Goal: Task Accomplishment & Management: Manage account settings

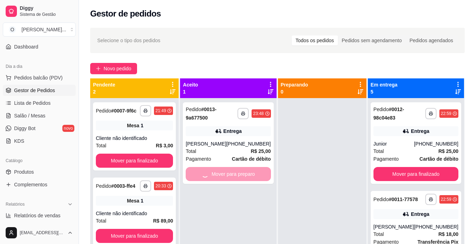
scroll to position [20, 0]
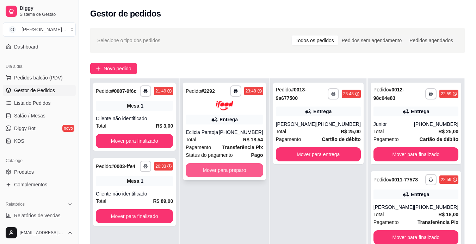
click at [235, 172] on button "Mover para preparo" at bounding box center [224, 170] width 77 height 14
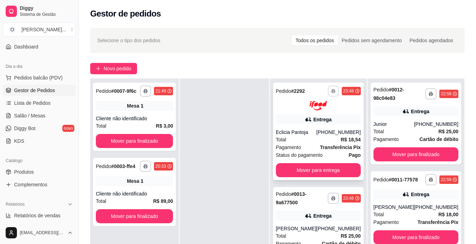
click at [335, 91] on icon "button" at bounding box center [333, 91] width 4 height 1
click at [318, 116] on button "IMPRESSORA" at bounding box center [313, 115] width 49 height 11
click at [334, 200] on rect "button" at bounding box center [333, 199] width 2 height 1
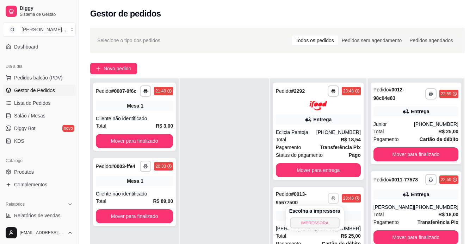
click at [308, 222] on button "IMPRESSORA" at bounding box center [314, 223] width 49 height 11
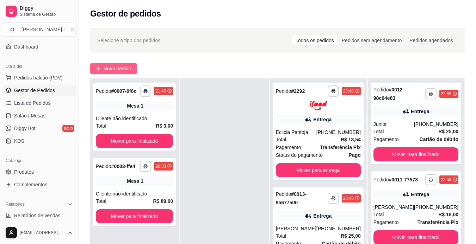
click at [122, 65] on span "Novo pedido" at bounding box center [117, 69] width 28 height 8
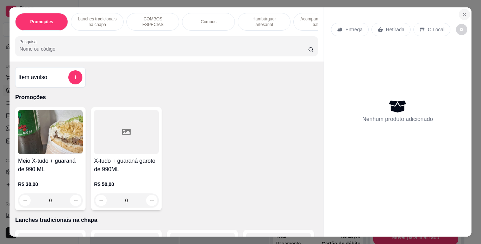
click at [463, 13] on icon "Close" at bounding box center [464, 14] width 3 height 3
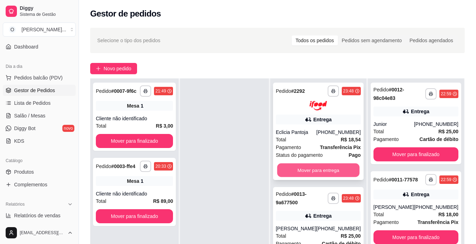
click at [336, 172] on button "Mover para entrega" at bounding box center [318, 170] width 82 height 14
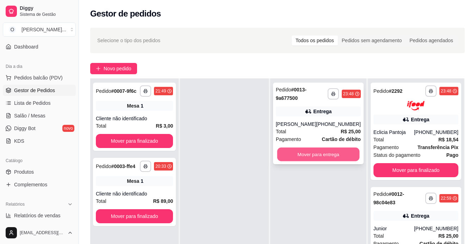
click at [339, 152] on button "Mover para entrega" at bounding box center [318, 155] width 82 height 14
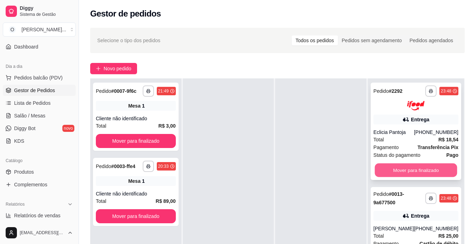
click at [412, 169] on button "Mover para finalizado" at bounding box center [415, 170] width 82 height 14
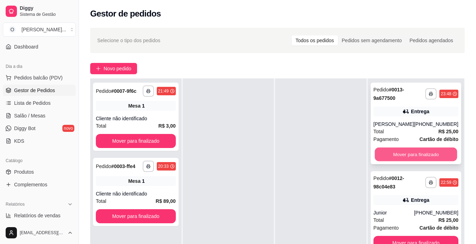
click at [407, 152] on button "Mover para finalizado" at bounding box center [415, 155] width 82 height 14
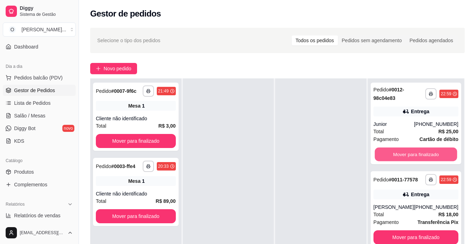
click at [407, 152] on button "Mover para finalizado" at bounding box center [415, 155] width 82 height 14
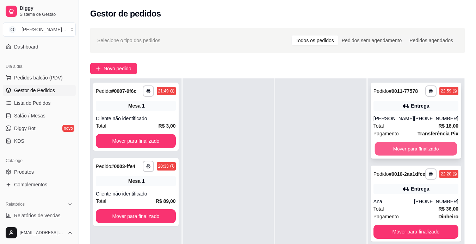
click at [407, 156] on button "Mover para finalizado" at bounding box center [415, 149] width 82 height 14
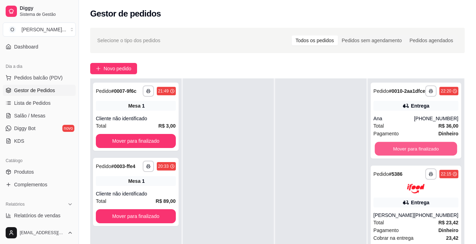
click at [407, 156] on button "Mover para finalizado" at bounding box center [415, 149] width 82 height 14
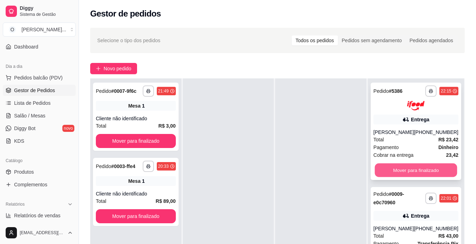
click at [407, 168] on button "Mover para finalizado" at bounding box center [415, 170] width 82 height 14
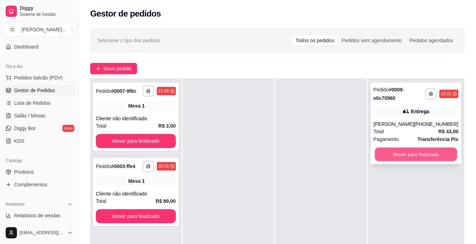
click at [417, 154] on button "Mover para finalizado" at bounding box center [415, 155] width 82 height 14
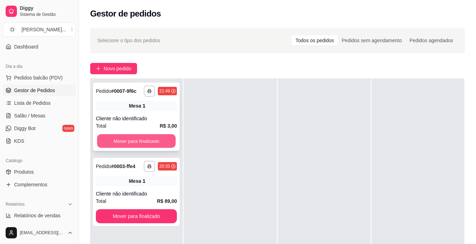
click at [144, 143] on button "Mover para finalizado" at bounding box center [136, 141] width 78 height 14
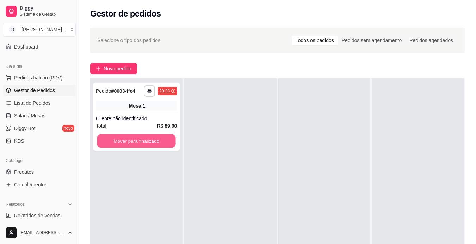
click at [144, 143] on button "Mover para finalizado" at bounding box center [136, 141] width 78 height 14
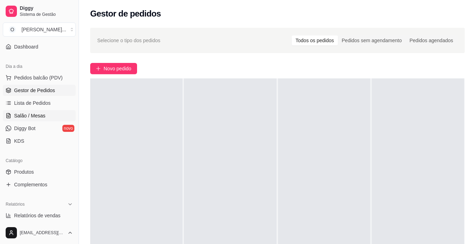
click at [45, 116] on link "Salão / Mesas" at bounding box center [39, 115] width 73 height 11
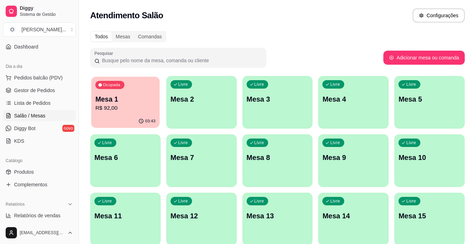
click at [140, 106] on p "R$ 92,00" at bounding box center [125, 108] width 60 height 8
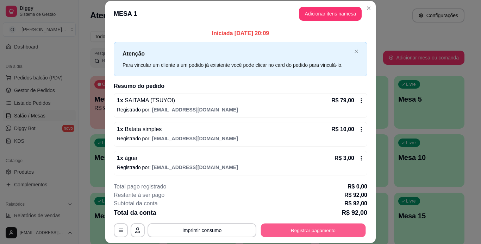
click at [295, 232] on button "Registrar pagamento" at bounding box center [313, 231] width 105 height 14
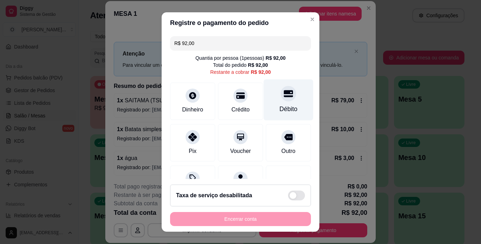
click at [264, 109] on div "Débito" at bounding box center [289, 99] width 50 height 41
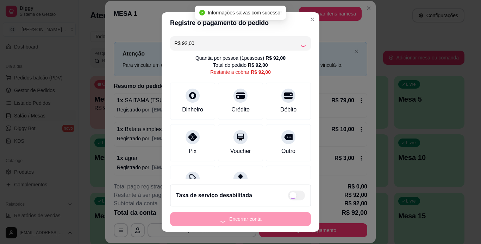
type input "R$ 0,00"
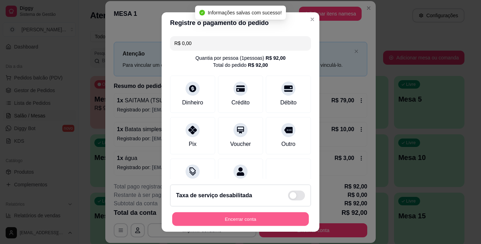
click at [244, 223] on button "Encerrar conta" at bounding box center [240, 220] width 137 height 14
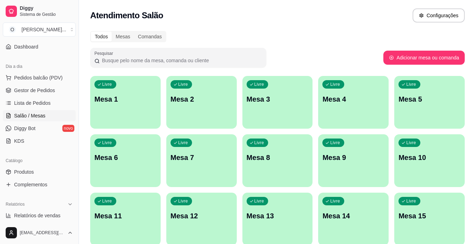
click at [48, 90] on span "Gestor de Pedidos" at bounding box center [34, 90] width 41 height 7
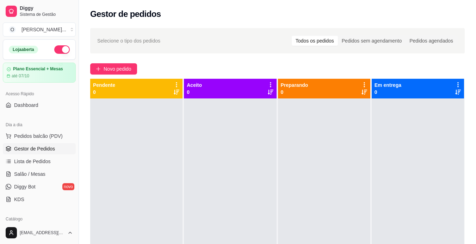
click at [55, 50] on button "button" at bounding box center [61, 49] width 15 height 8
